Goal: Information Seeking & Learning: Learn about a topic

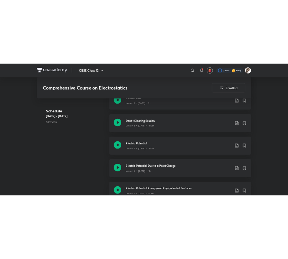
scroll to position [549, 0]
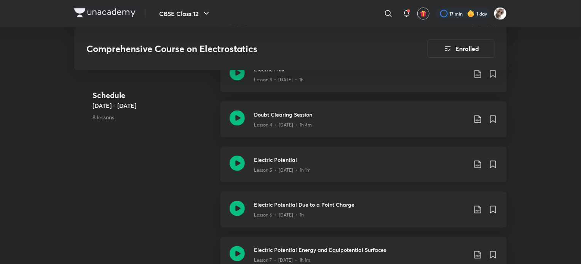
click at [237, 159] on icon at bounding box center [236, 163] width 15 height 15
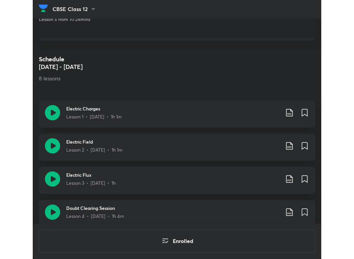
scroll to position [492, 0]
